Goal: Communication & Community: Answer question/provide support

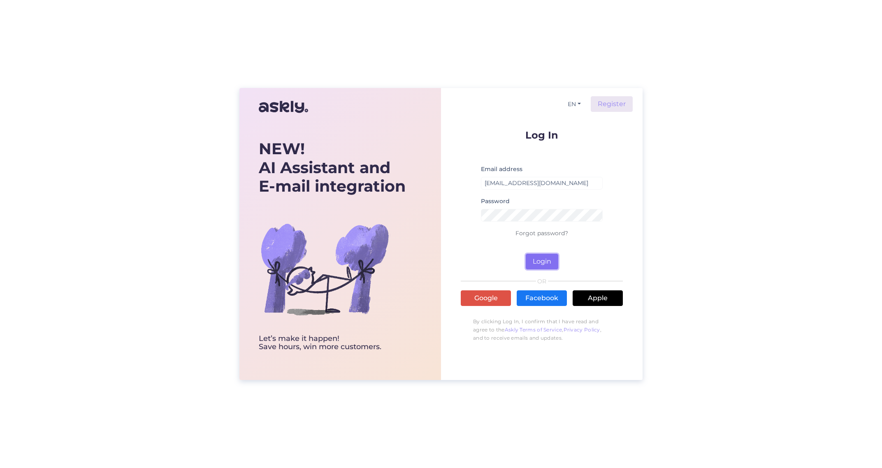
click at [535, 262] on button "Login" at bounding box center [542, 262] width 32 height 16
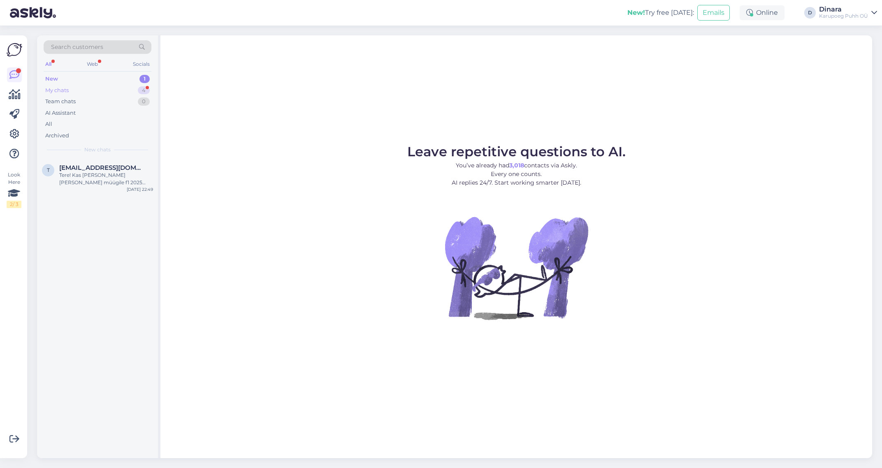
click at [97, 92] on div "My chats 4" at bounding box center [98, 91] width 108 height 12
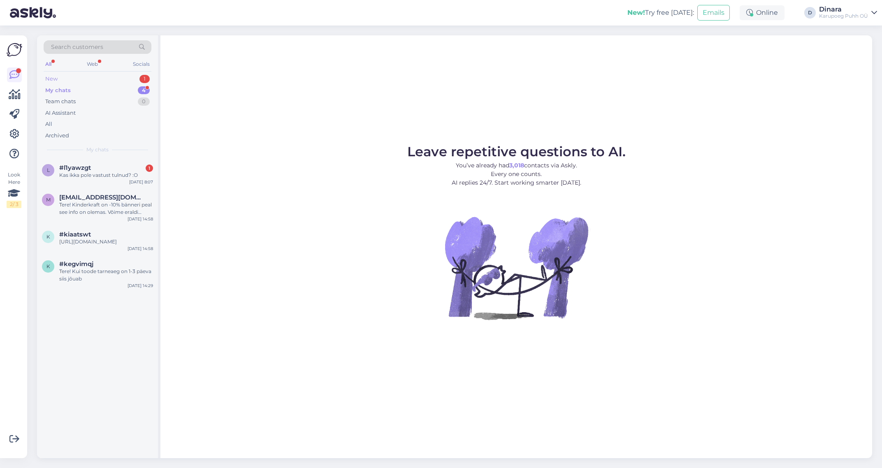
click at [97, 79] on div "New 1" at bounding box center [98, 79] width 108 height 12
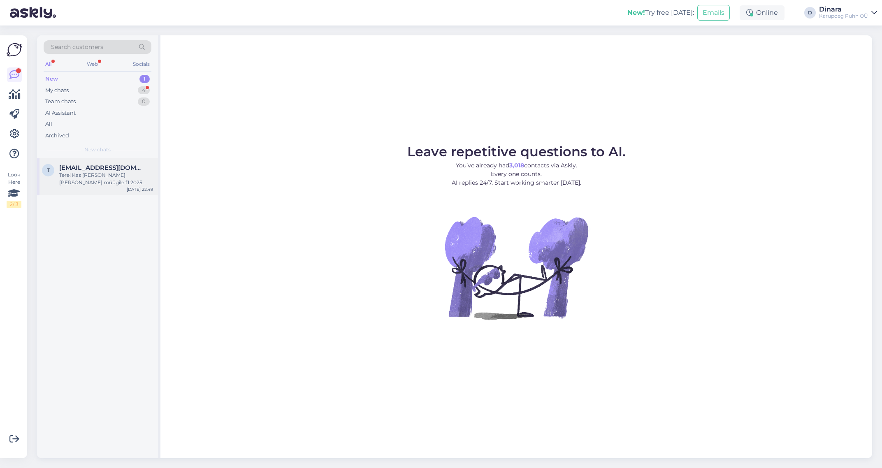
click at [119, 178] on div "Tere! Kas [PERSON_NAME] [PERSON_NAME] müügile f1 2025 kaartide pakke" at bounding box center [106, 178] width 94 height 15
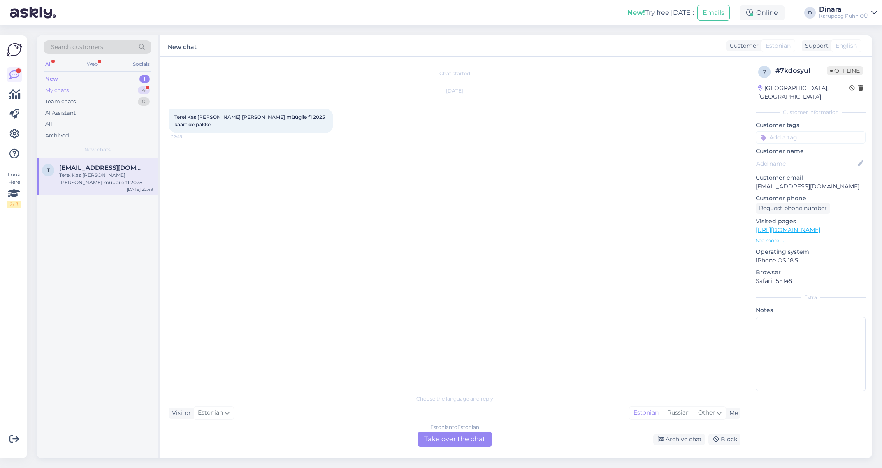
click at [108, 93] on div "My chats 4" at bounding box center [98, 91] width 108 height 12
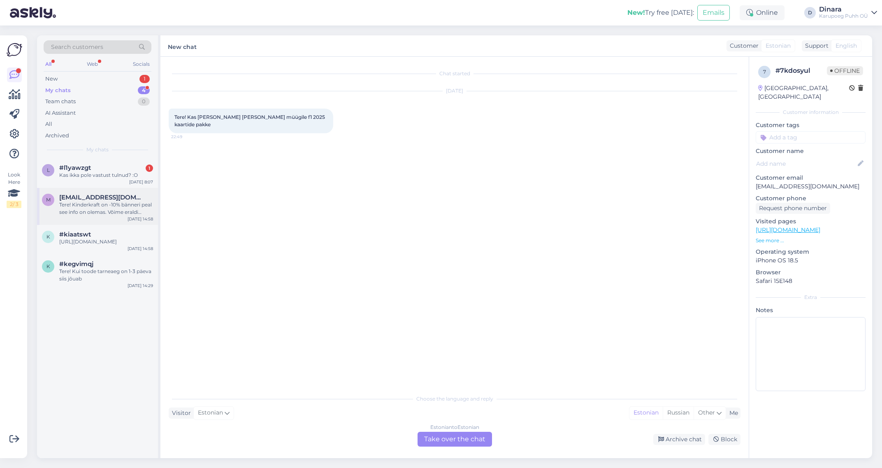
click at [125, 210] on div "Tere! Kinderkraft on -10% bänneri peal see info on olemas. Võime eraldi käsitsi…" at bounding box center [106, 208] width 94 height 15
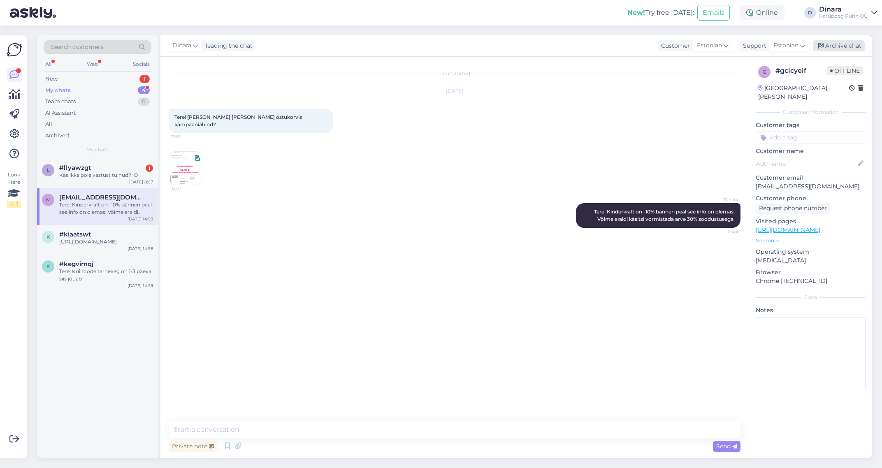
click at [859, 47] on div "Archive chat" at bounding box center [839, 45] width 52 height 11
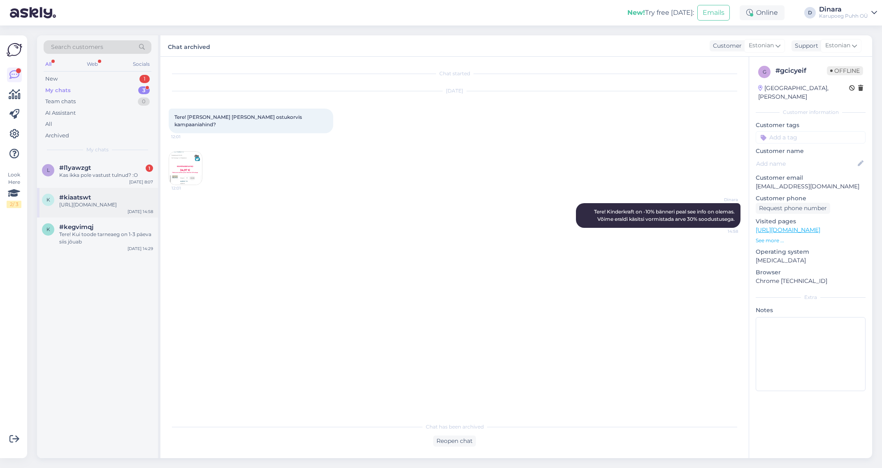
click at [112, 208] on div "[URL][DOMAIN_NAME]" at bounding box center [106, 204] width 94 height 7
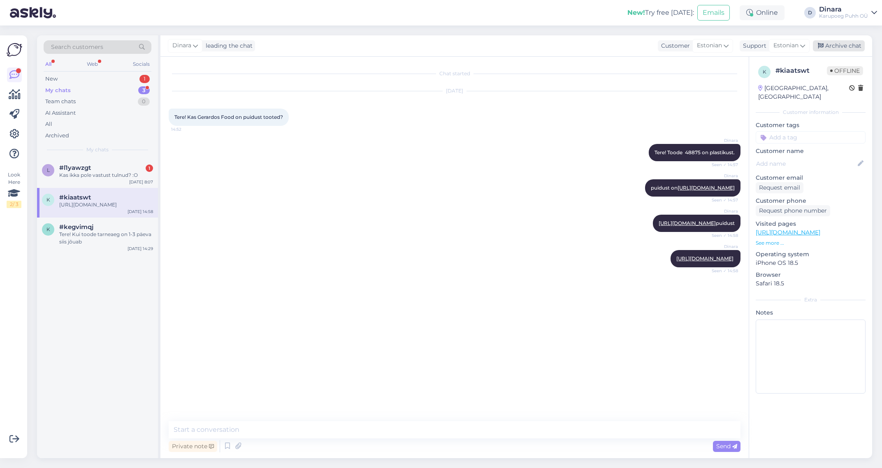
click at [822, 44] on icon at bounding box center [821, 46] width 6 height 6
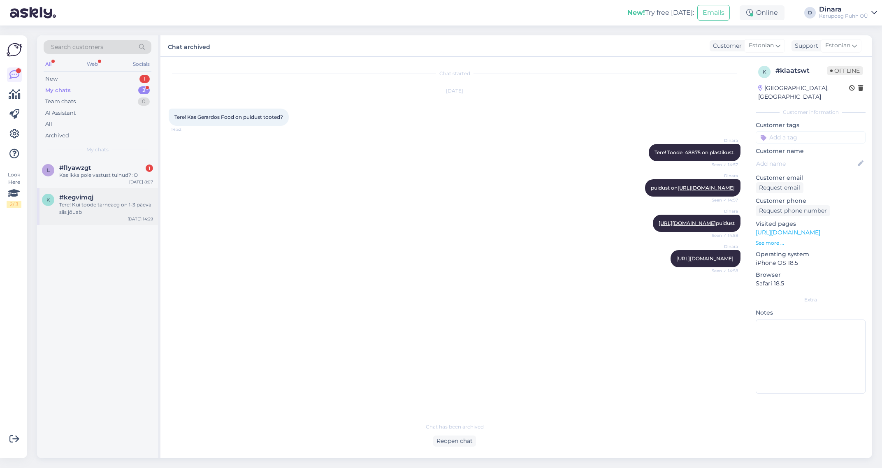
click at [81, 205] on div "Tere! Kui toode tarneaeg on 1-3 päeva siis jõuab" at bounding box center [106, 208] width 94 height 15
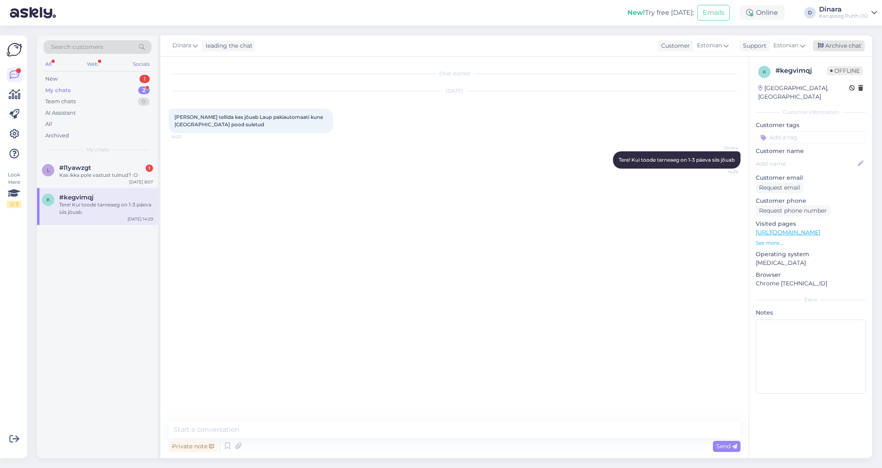
click at [832, 46] on div "Archive chat" at bounding box center [839, 45] width 52 height 11
